Goal: Information Seeking & Learning: Learn about a topic

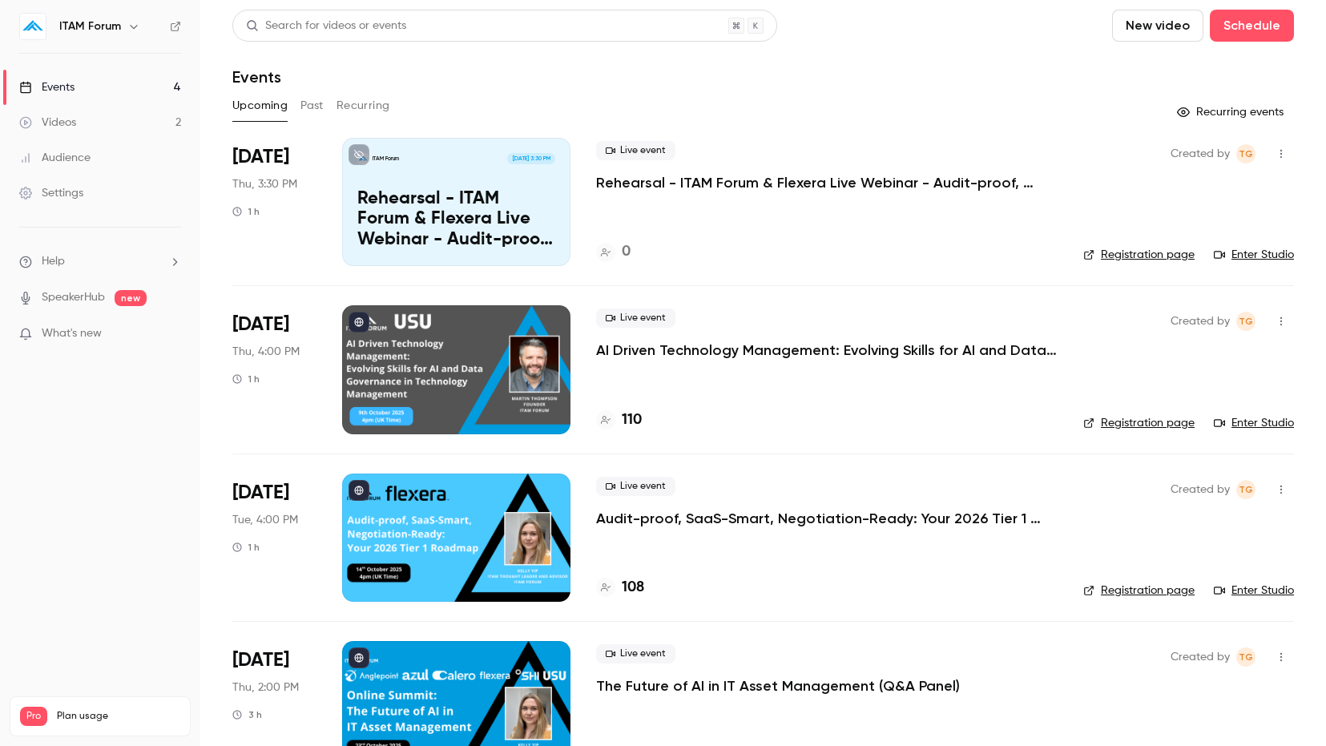
click at [701, 346] on p "AI Driven Technology Management: Evolving Skills for AI and Data Governance in …" at bounding box center [827, 350] width 462 height 19
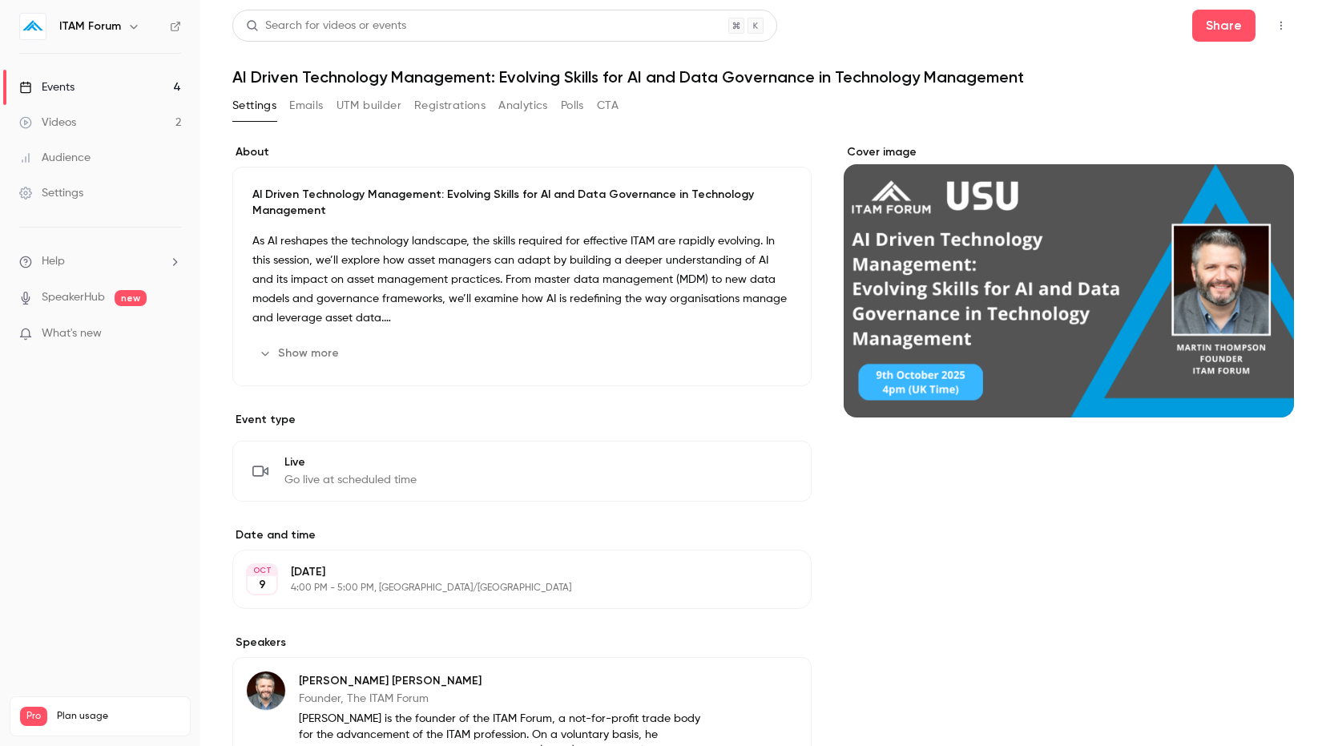
click at [305, 349] on button "Show more" at bounding box center [300, 354] width 96 height 26
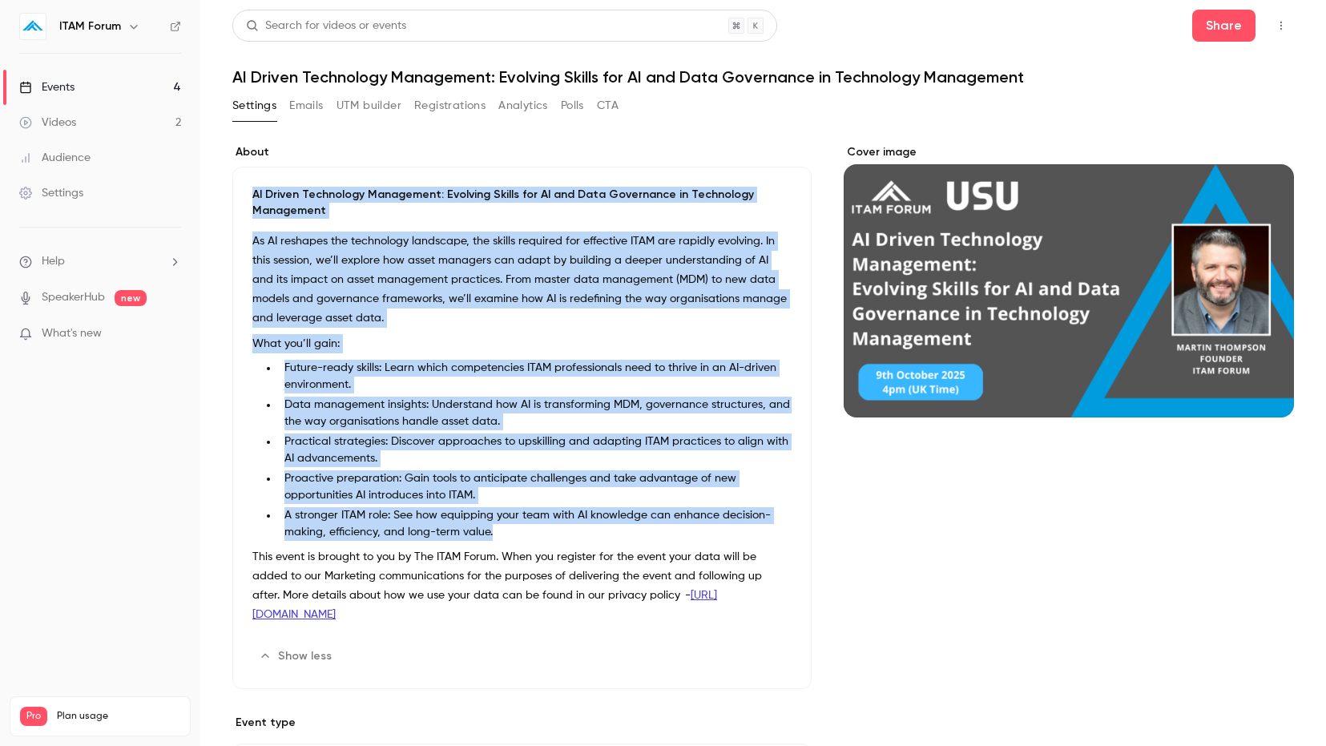
drag, startPoint x: 498, startPoint y: 526, endPoint x: 243, endPoint y: 190, distance: 422.1
click at [243, 190] on div "AI Driven Technology Management: Evolving Skills for AI and Data Governance in …" at bounding box center [521, 428] width 579 height 522
